Goal: Navigation & Orientation: Find specific page/section

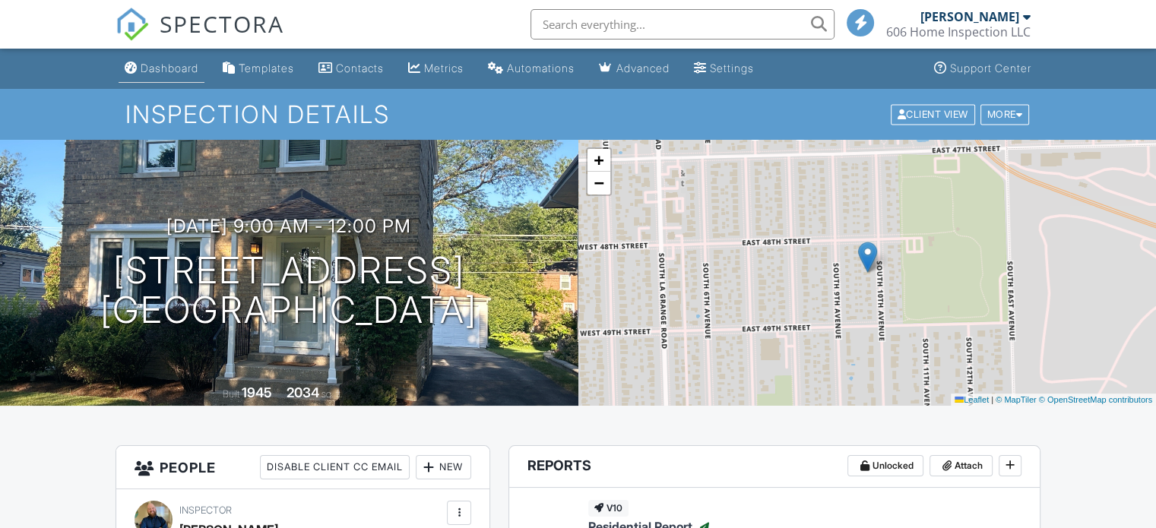
click at [162, 65] on div "Dashboard" at bounding box center [170, 68] width 58 height 13
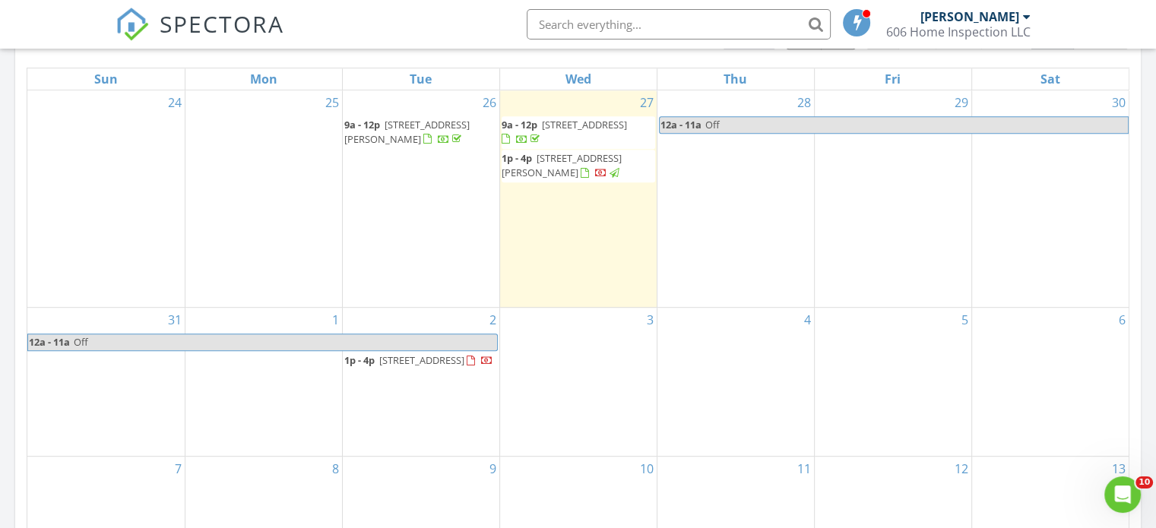
scroll to position [732, 0]
